Goal: Task Accomplishment & Management: Use online tool/utility

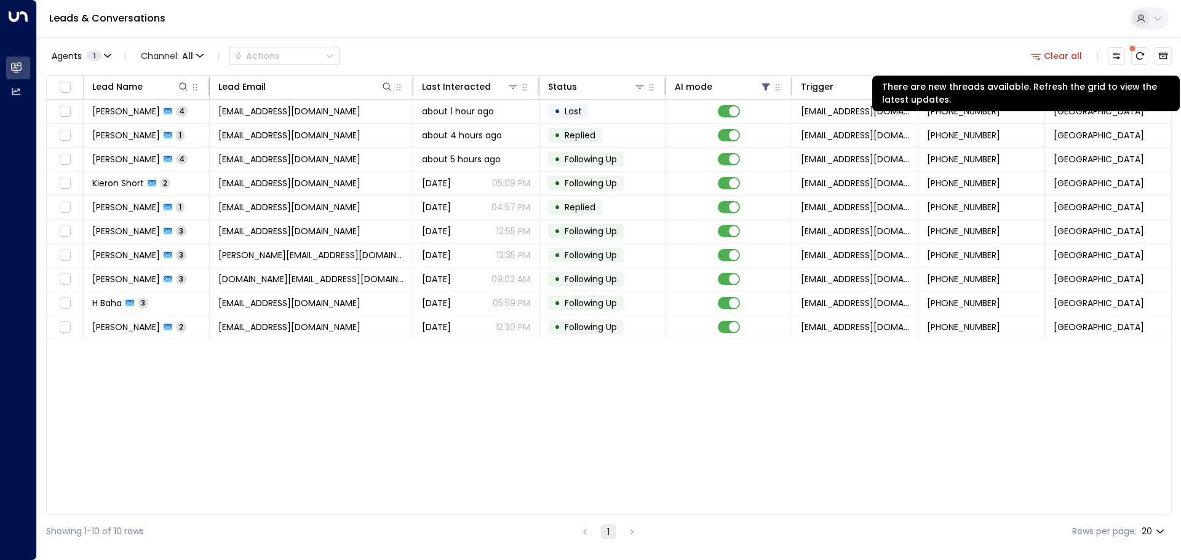
click at [1140, 50] on button "There are new threads available. Refresh the grid to view the latest updates." at bounding box center [1139, 55] width 17 height 17
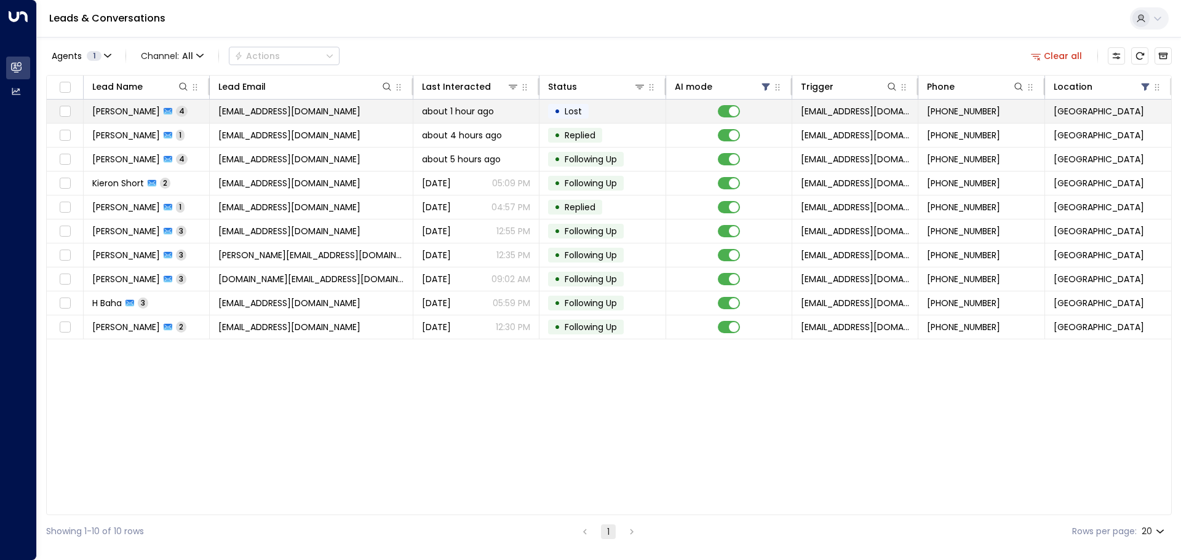
click at [606, 110] on td "• Lost" at bounding box center [602, 111] width 126 height 23
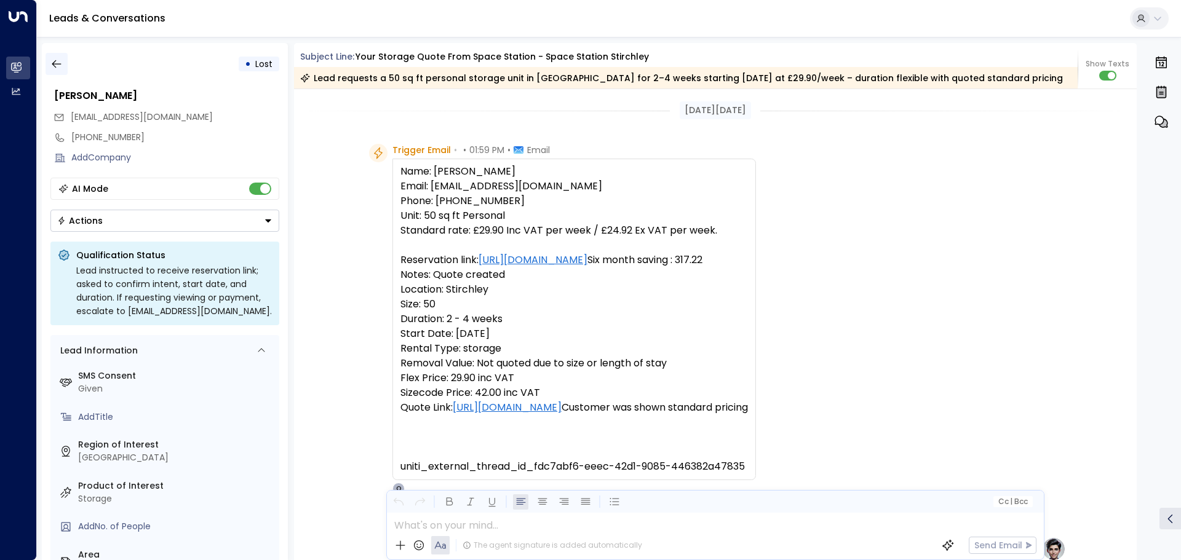
click at [60, 63] on icon "button" at bounding box center [56, 64] width 12 height 12
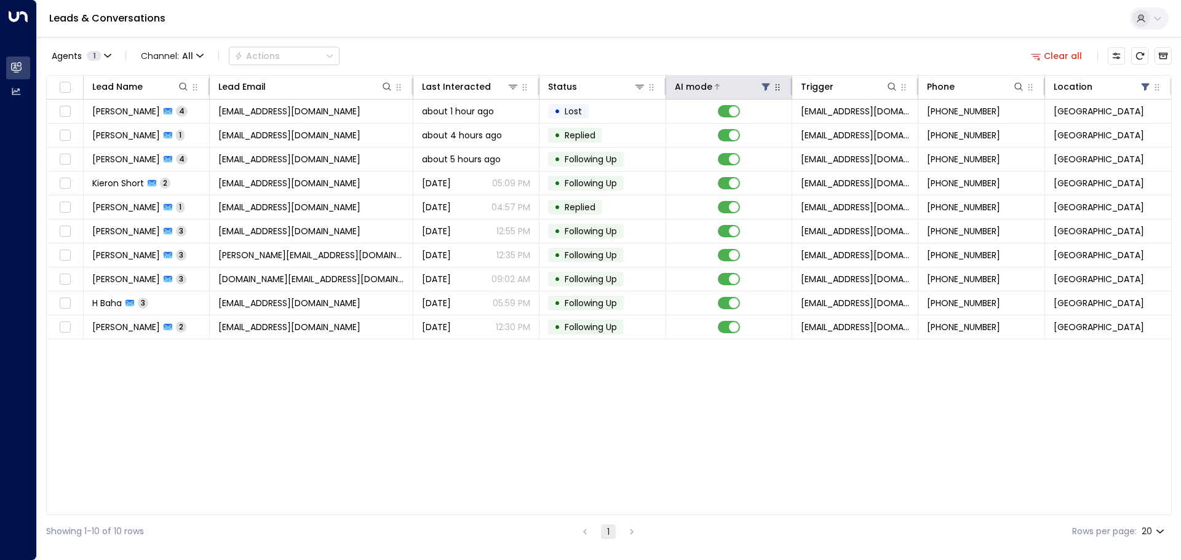
click at [766, 84] on icon at bounding box center [766, 87] width 8 height 7
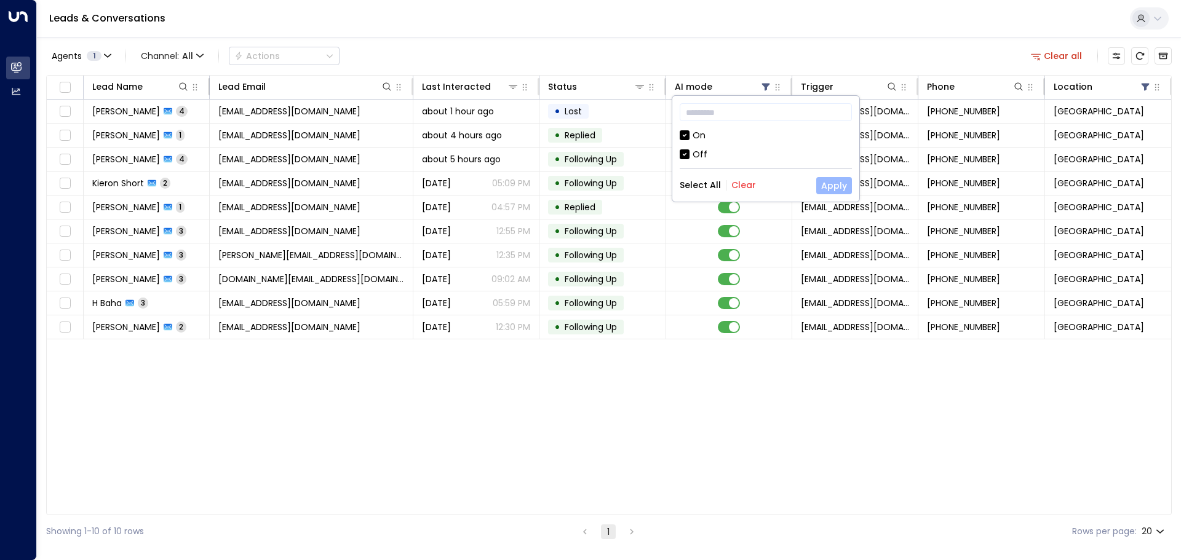
click at [835, 189] on button "Apply" at bounding box center [834, 185] width 36 height 17
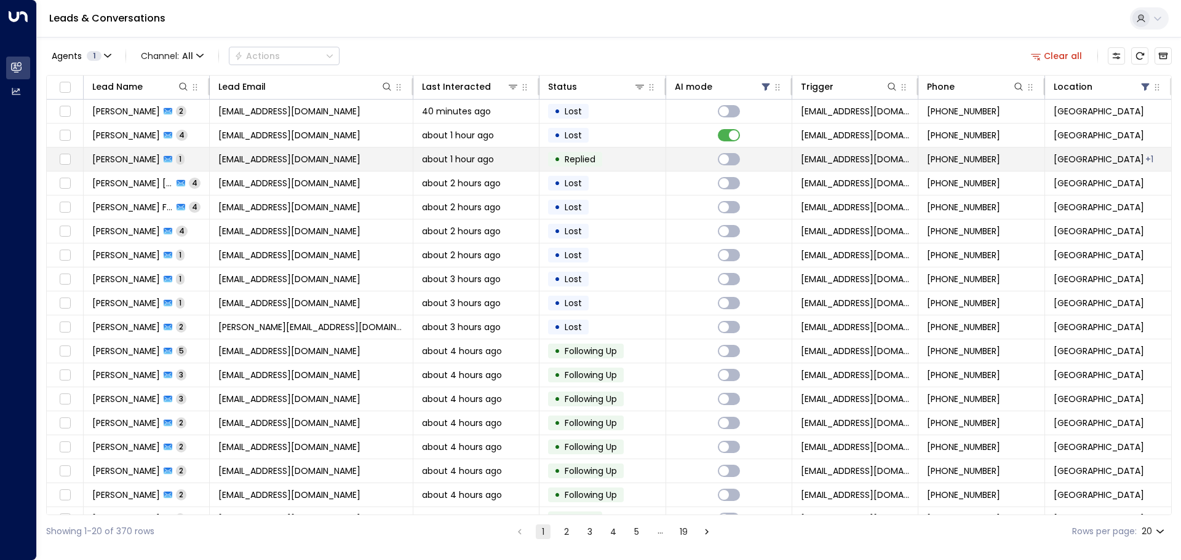
click at [622, 158] on td "• Replied" at bounding box center [602, 159] width 126 height 23
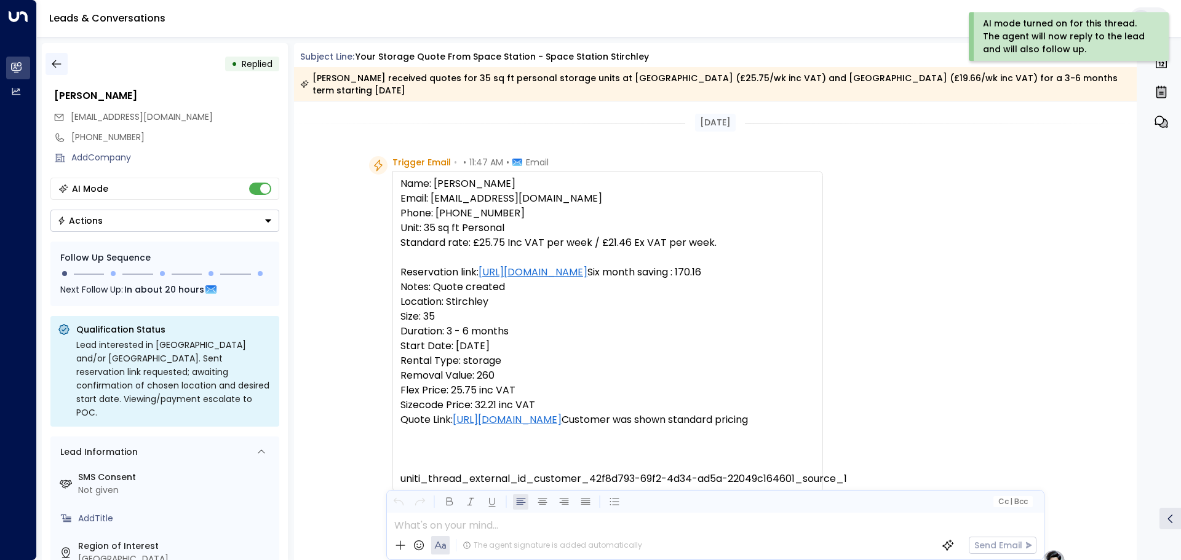
click at [51, 63] on icon "button" at bounding box center [56, 64] width 12 height 12
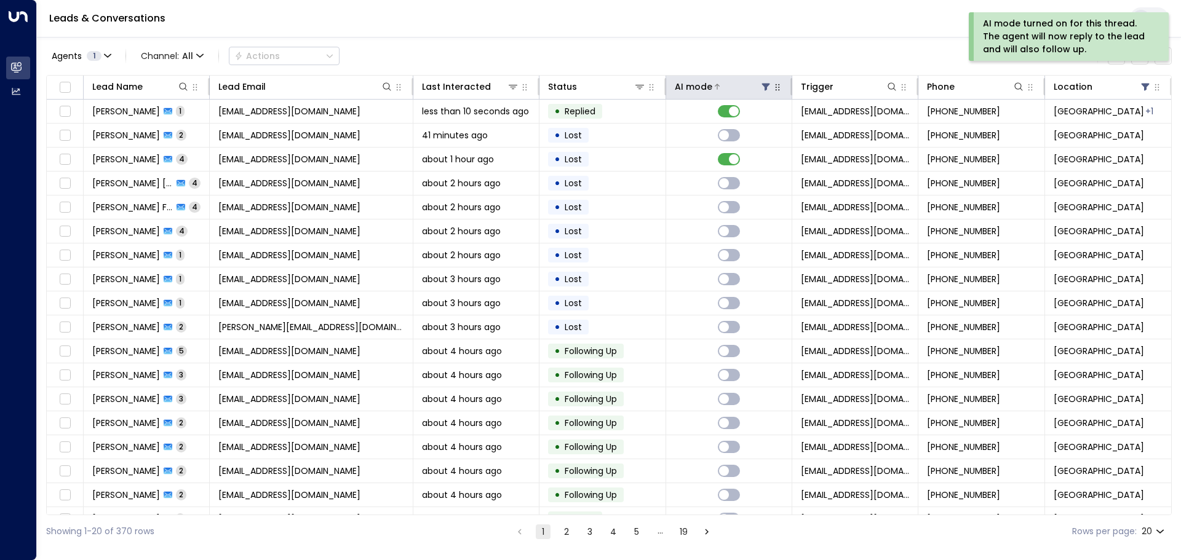
click at [762, 84] on icon at bounding box center [766, 87] width 8 height 7
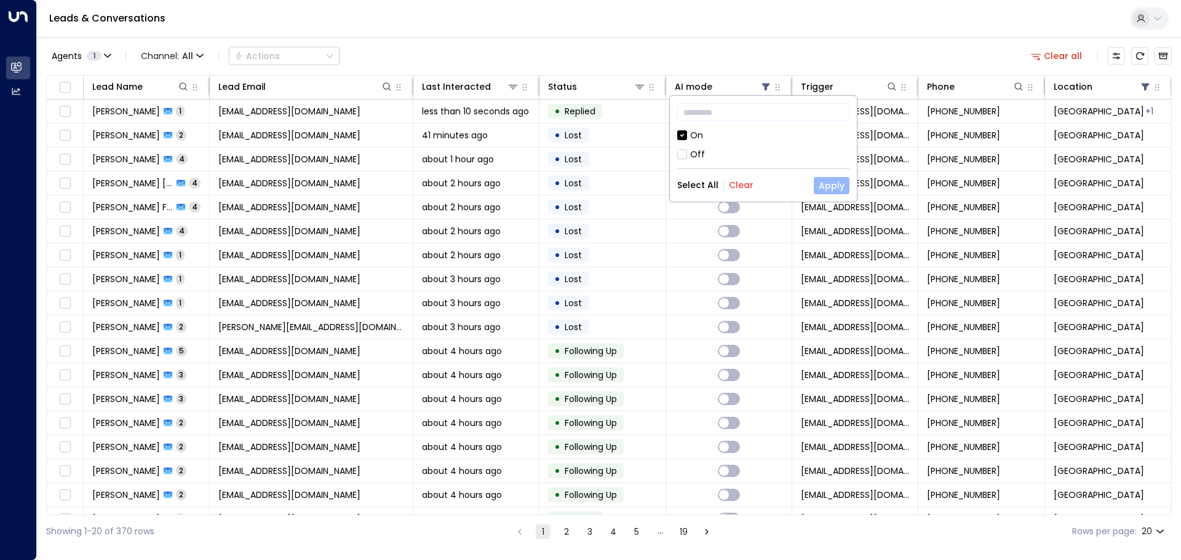
click at [830, 183] on button "Apply" at bounding box center [832, 185] width 36 height 17
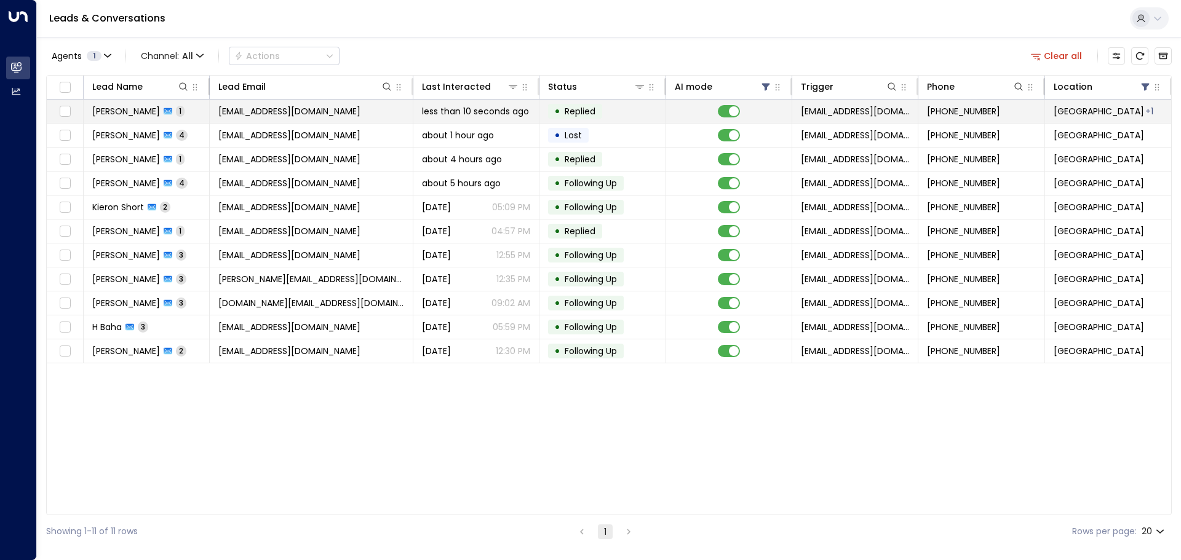
click at [1117, 109] on span "[GEOGRAPHIC_DATA]" at bounding box center [1098, 111] width 90 height 12
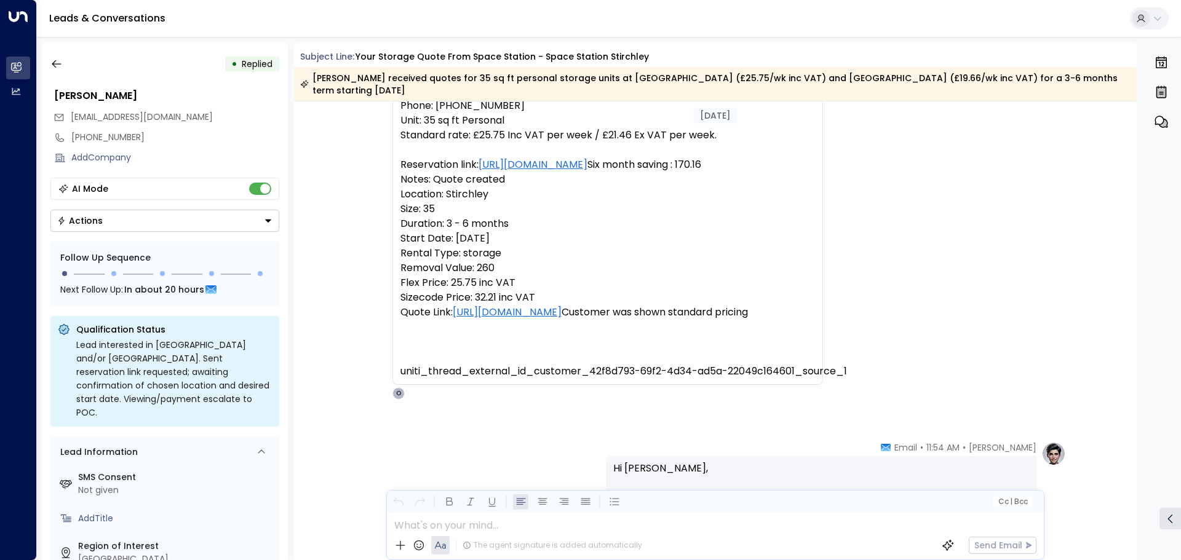
scroll to position [107, 0]
click at [61, 64] on icon "button" at bounding box center [56, 64] width 9 height 8
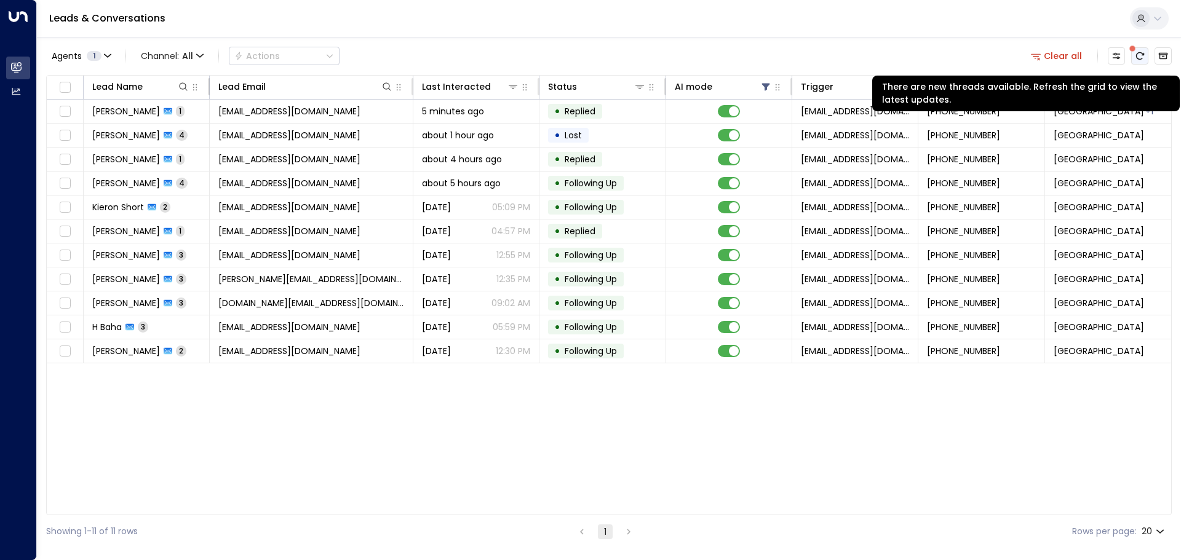
click at [1142, 57] on icon "There are new threads available. Refresh the grid to view the latest updates." at bounding box center [1140, 56] width 10 height 10
click at [1136, 54] on icon "There are new threads available. Refresh the grid to view the latest updates." at bounding box center [1140, 55] width 8 height 7
